Goal: Transaction & Acquisition: Register for event/course

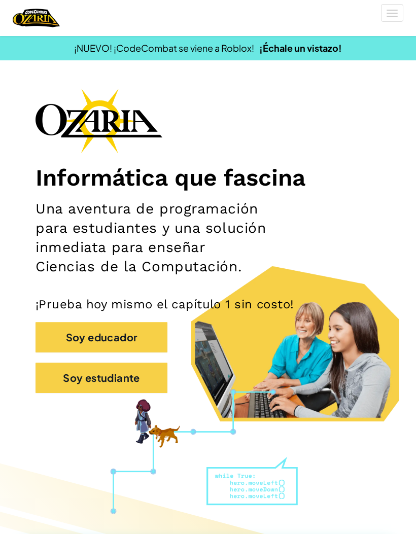
click at [135, 381] on button "Soy estudiante" at bounding box center [102, 378] width 132 height 30
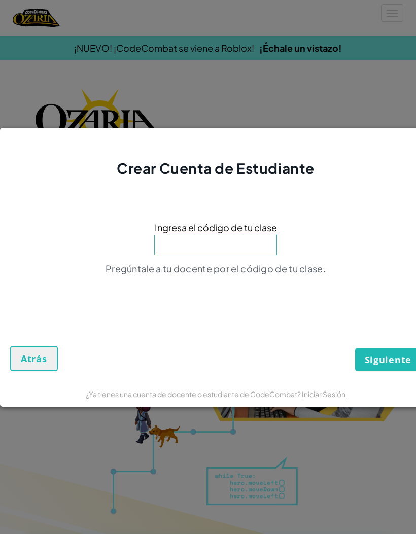
click at [245, 235] on input at bounding box center [215, 245] width 123 height 20
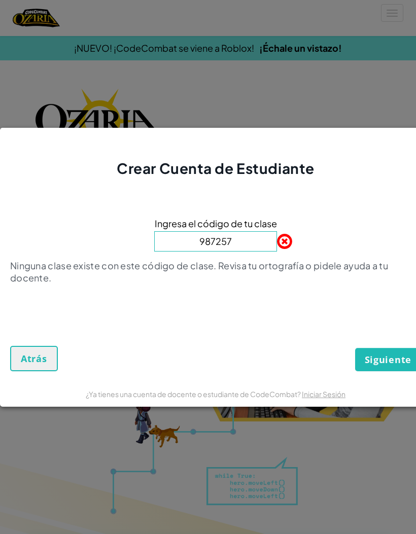
click at [394, 360] on span "Siguiente" at bounding box center [388, 360] width 47 height 12
click at [380, 363] on span "Siguiente" at bounding box center [388, 360] width 47 height 12
click at [375, 363] on span "Siguiente" at bounding box center [388, 360] width 47 height 12
click at [375, 358] on span "Siguiente" at bounding box center [388, 360] width 47 height 12
click at [260, 240] on input "987257" at bounding box center [215, 241] width 123 height 20
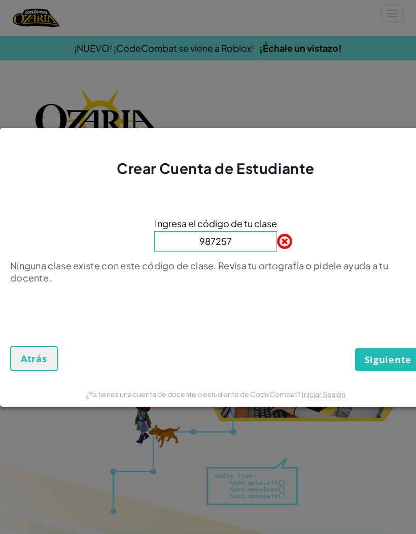
click at [382, 352] on button "Siguiente" at bounding box center [388, 359] width 66 height 23
click at [220, 262] on div "Ingresa el código de tu clase 987257 Ninguna clase existe con este código de cl…" at bounding box center [215, 254] width 411 height 130
click at [237, 236] on input "987257" at bounding box center [215, 241] width 123 height 20
click at [256, 242] on input "987257" at bounding box center [215, 241] width 123 height 20
type input "9"
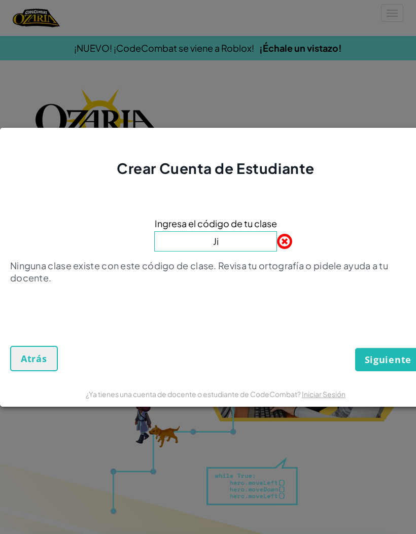
type input "J"
type input "C"
click at [389, 363] on span "Siguiente" at bounding box center [388, 360] width 47 height 12
click at [396, 349] on button "Siguiente" at bounding box center [388, 359] width 66 height 23
click at [398, 354] on span "Siguiente" at bounding box center [388, 360] width 47 height 12
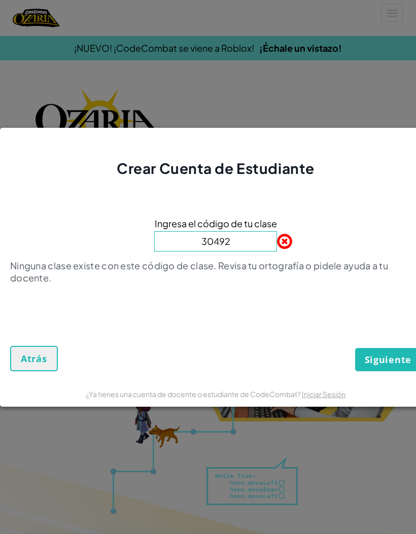
click at [393, 353] on button "Siguiente" at bounding box center [388, 359] width 66 height 23
click at [388, 360] on span "Siguiente" at bounding box center [388, 360] width 47 height 12
click at [382, 353] on button "Siguiente" at bounding box center [388, 359] width 66 height 23
click at [227, 243] on input "30492" at bounding box center [215, 241] width 123 height 20
click at [389, 359] on button "Siguiente" at bounding box center [388, 359] width 66 height 23
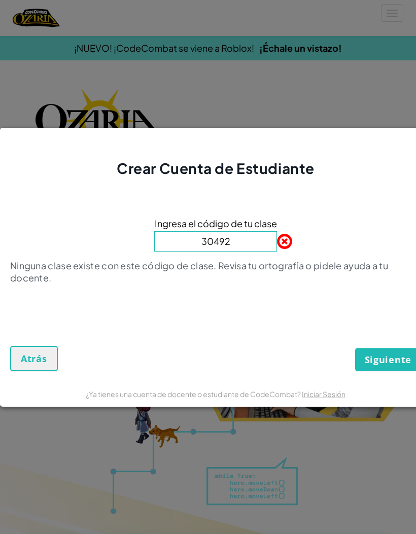
click at [389, 359] on button "Siguiente" at bounding box center [388, 359] width 66 height 23
type input "3"
type input "a"
type input "Angelzapoteca"
click at [387, 351] on button "Siguiente" at bounding box center [388, 359] width 66 height 23
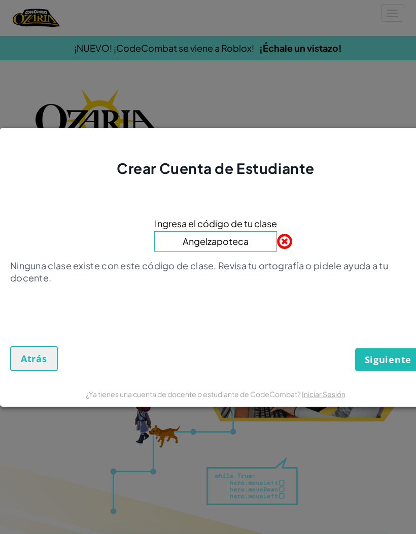
click at [386, 358] on span "Siguiente" at bounding box center [388, 360] width 47 height 12
click at [277, 251] on span at bounding box center [277, 241] width 0 height 20
click at [261, 243] on input "Angelzapoteca" at bounding box center [215, 241] width 123 height 20
click at [277, 248] on span at bounding box center [277, 241] width 0 height 20
click at [277, 243] on span at bounding box center [277, 241] width 0 height 20
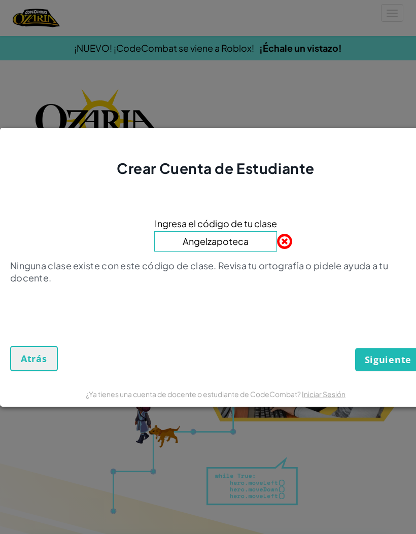
click at [256, 248] on input "Angelzapoteca" at bounding box center [215, 241] width 123 height 20
click at [261, 247] on input "Angelzapoteca" at bounding box center [215, 241] width 123 height 20
click at [260, 238] on input "Angelzapoteca" at bounding box center [215, 241] width 123 height 20
click at [277, 241] on span at bounding box center [277, 241] width 0 height 20
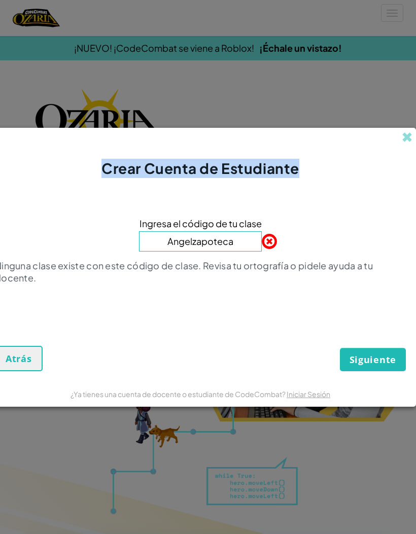
scroll to position [0, 15]
click at [21, 371] on button "Atrás" at bounding box center [19, 358] width 48 height 25
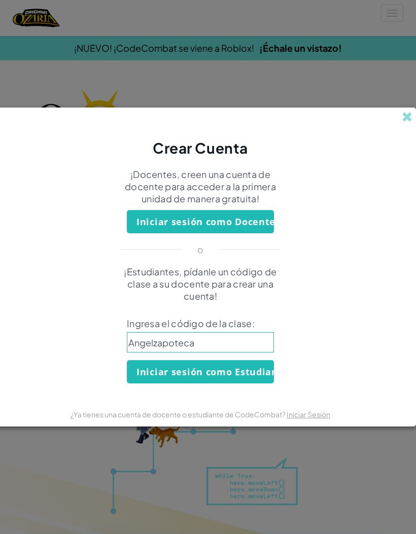
click at [249, 369] on button "Iniciar sesión como Estudiante" at bounding box center [200, 371] width 147 height 23
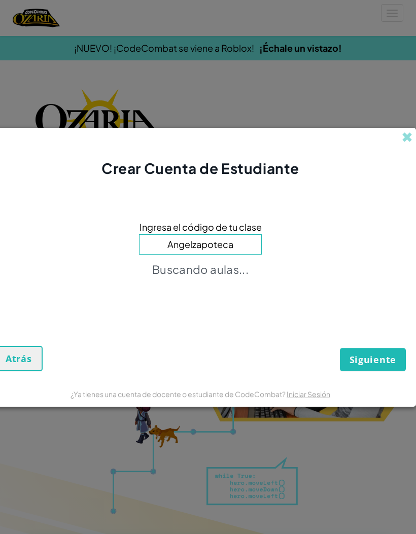
click at [16, 356] on span "Atrás" at bounding box center [19, 359] width 26 height 12
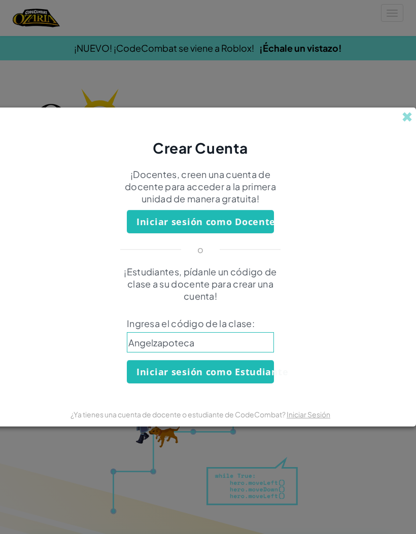
click at [249, 224] on button "Iniciar sesión como Docente" at bounding box center [200, 221] width 147 height 23
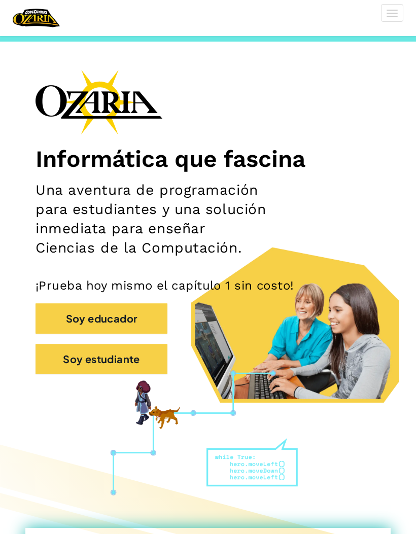
scroll to position [15, 0]
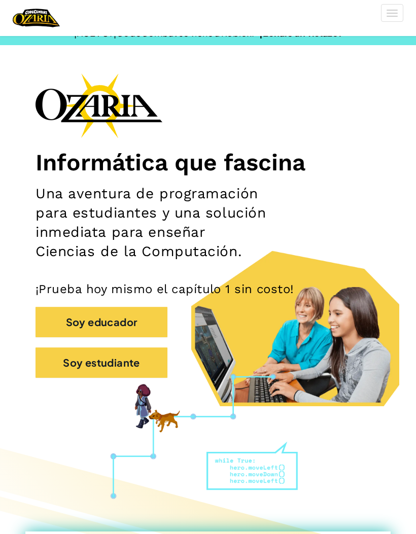
click at [148, 369] on button "Soy estudiante" at bounding box center [102, 362] width 132 height 30
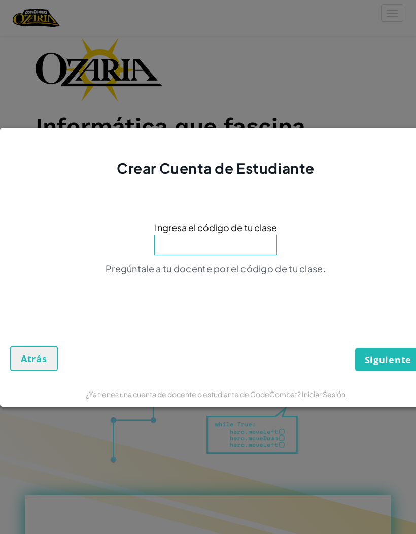
click at [230, 231] on span "Ingresa el código de tu clase" at bounding box center [216, 227] width 122 height 15
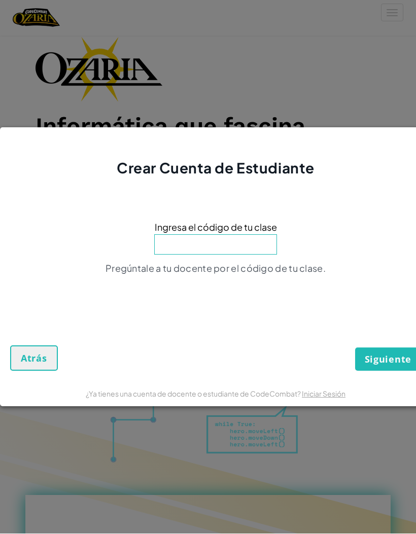
click at [230, 249] on input at bounding box center [215, 245] width 123 height 20
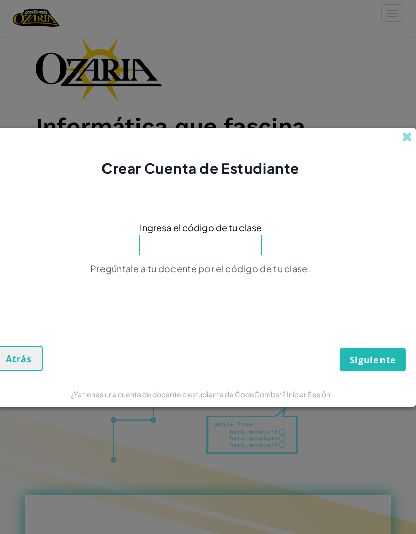
scroll to position [0, 15]
click at [29, 349] on button "Atrás" at bounding box center [19, 358] width 48 height 25
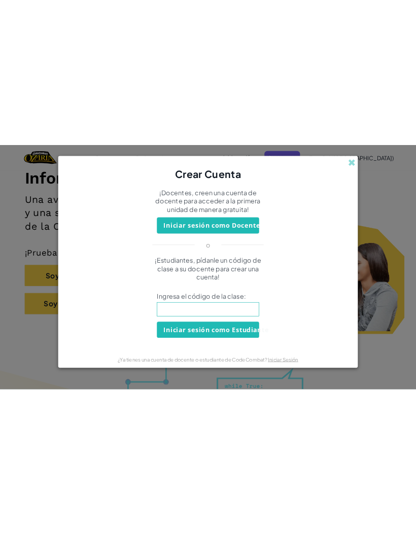
scroll to position [0, 0]
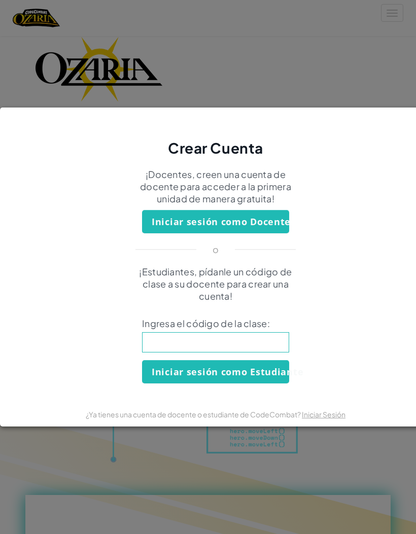
click at [395, 128] on div "Crear Cuenta" at bounding box center [215, 133] width 431 height 51
click at [399, 88] on div "Crear Cuenta ¡Docentes, creen una cuenta de docente para acceder a la primera u…" at bounding box center [208, 267] width 416 height 534
